Goal: Browse casually: Explore the website without a specific task or goal

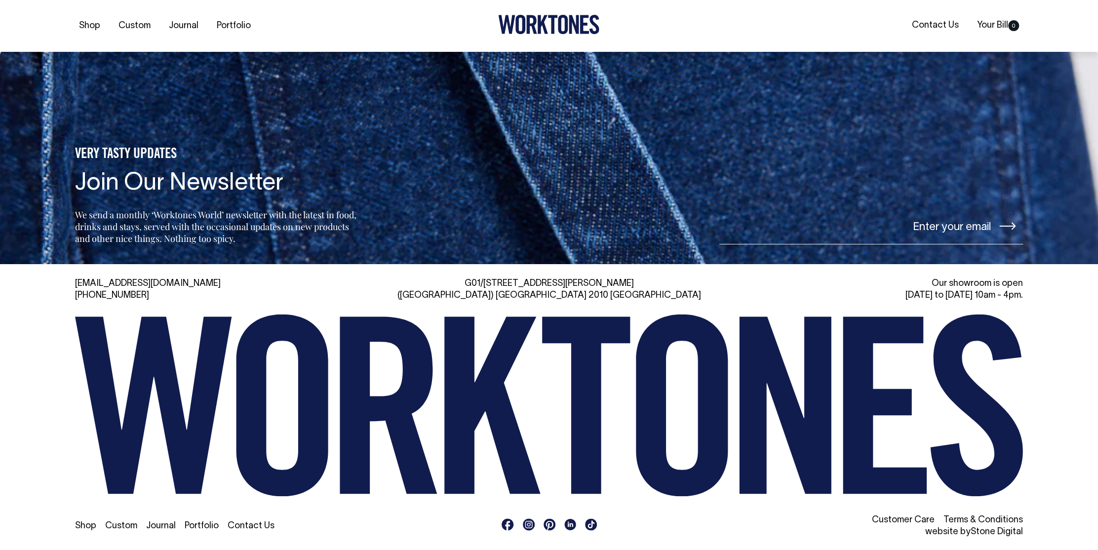
scroll to position [2327, 0]
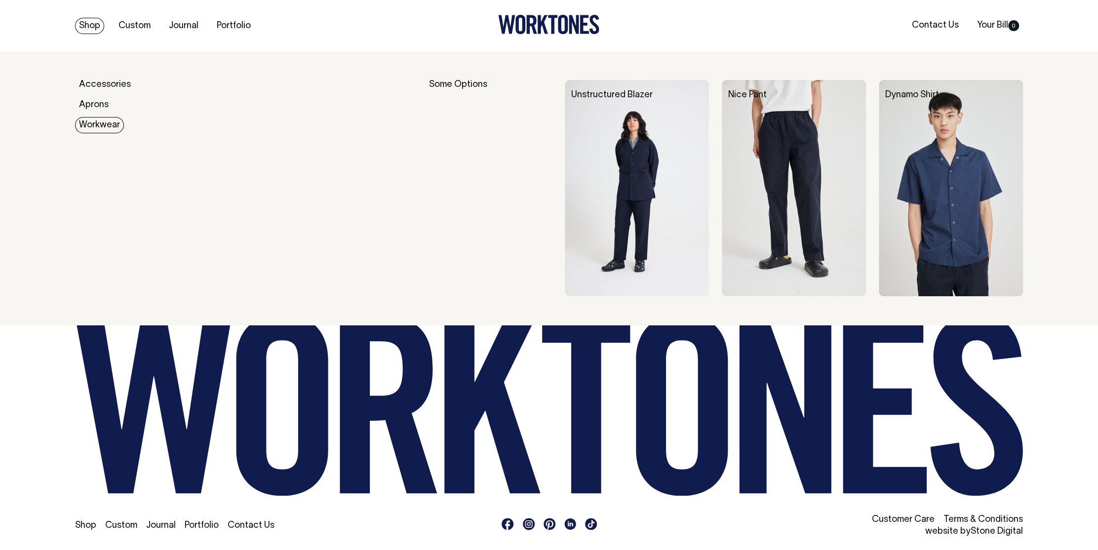
click at [89, 125] on link "Workwear" at bounding box center [99, 125] width 49 height 16
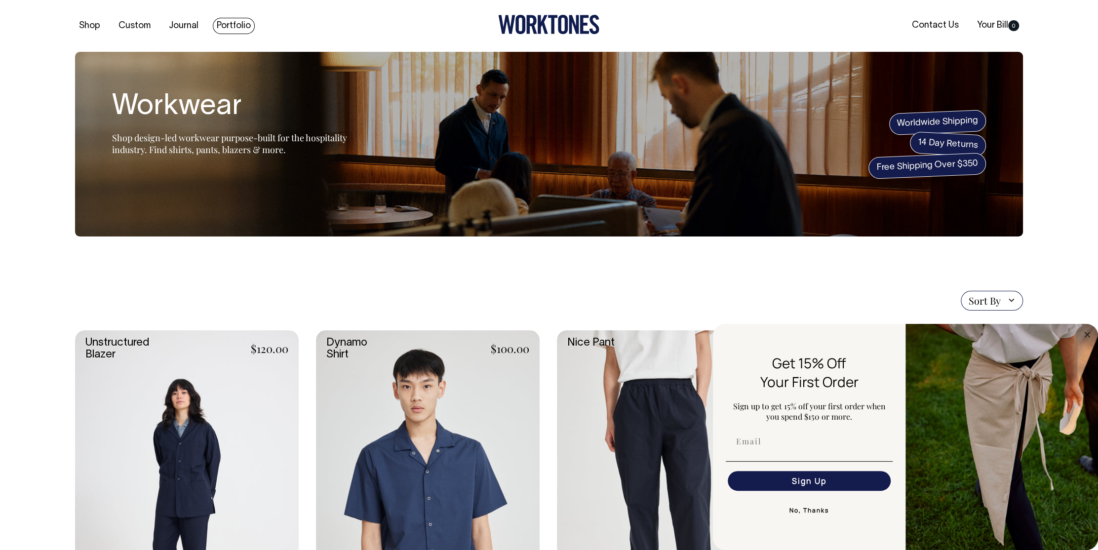
click at [232, 25] on link "Portfolio" at bounding box center [234, 26] width 42 height 16
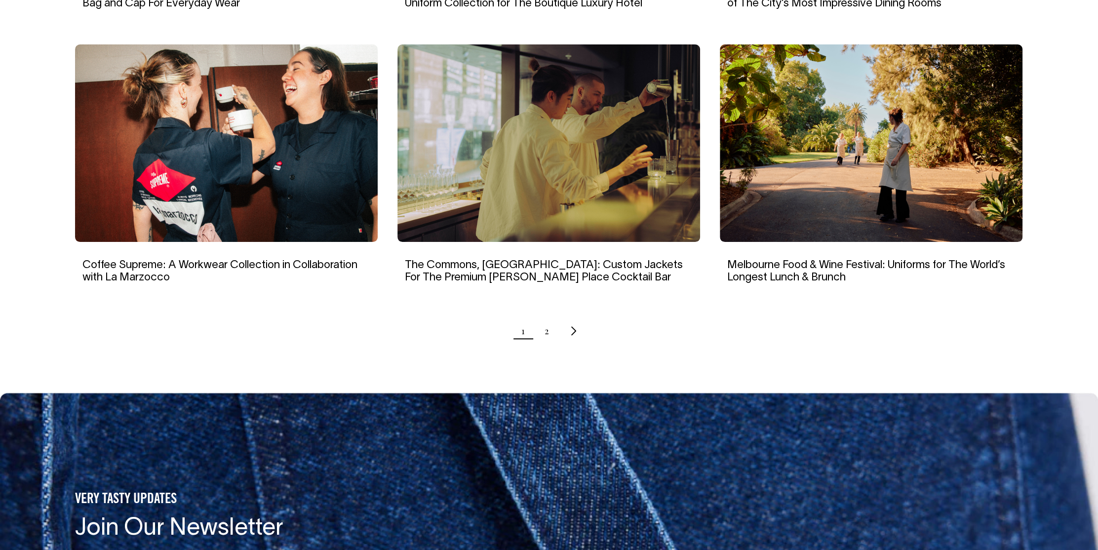
scroll to position [921, 0]
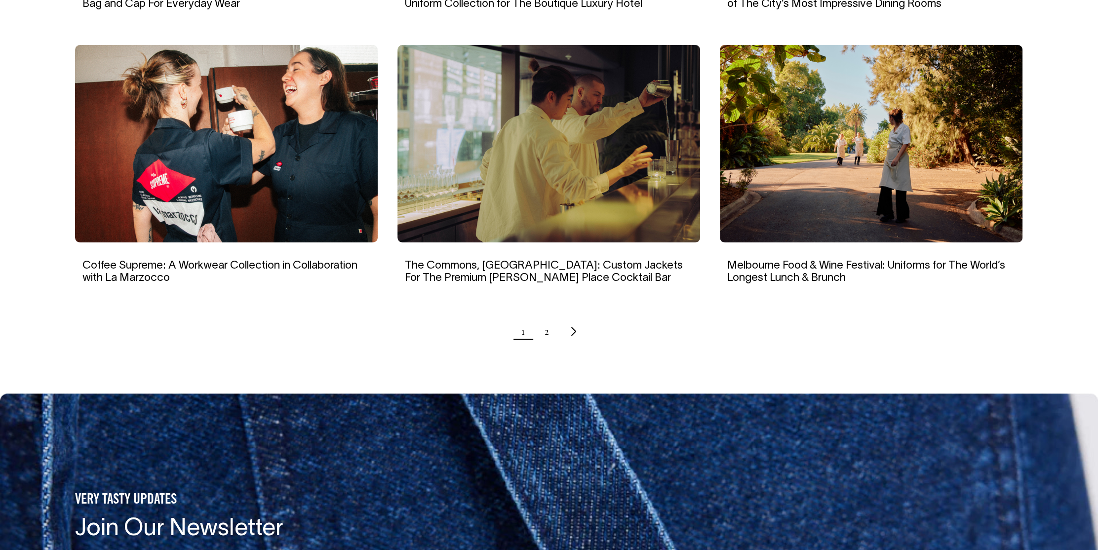
click at [501, 268] on link "The Commons, Sydney: Custom Jackets For The Premium Martin Place Cocktail Bar" at bounding box center [544, 272] width 278 height 22
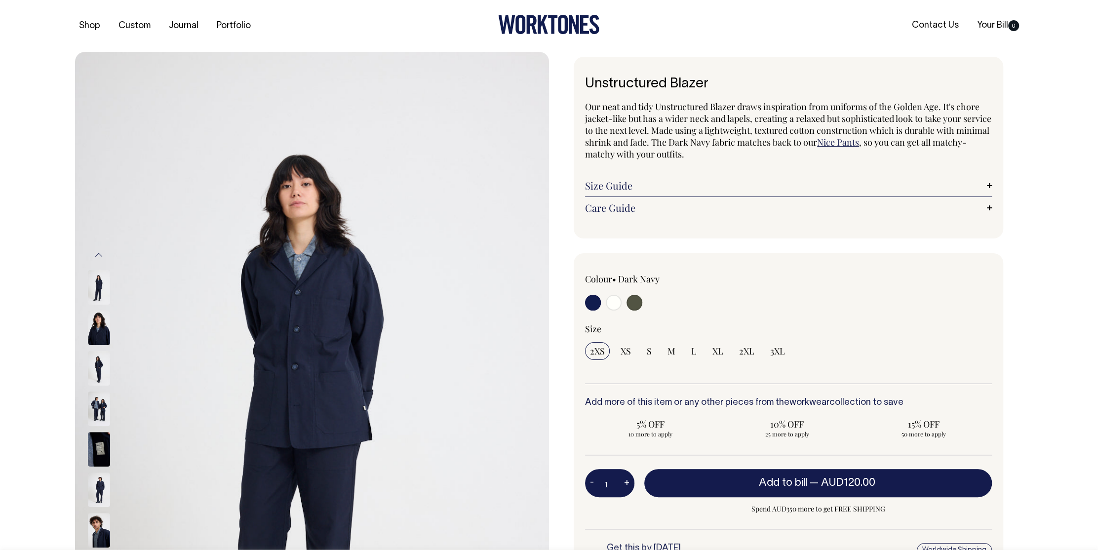
radio input "true"
